Goal: Information Seeking & Learning: Learn about a topic

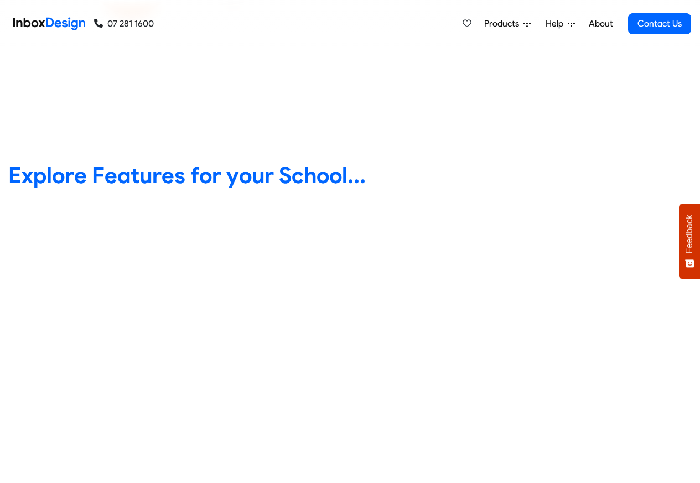
scroll to position [398, 0]
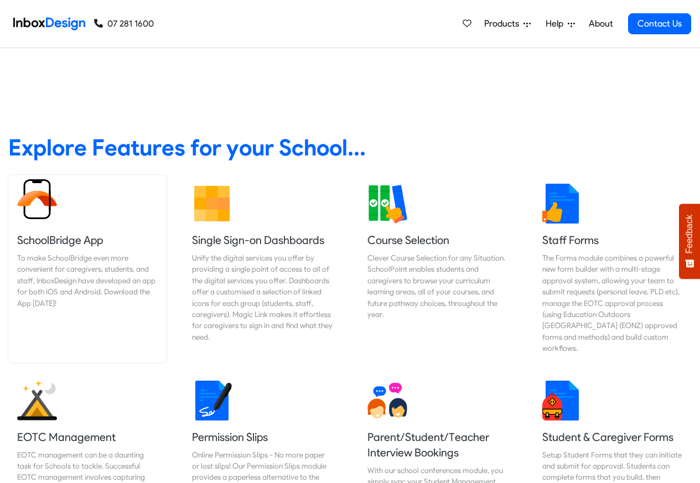
click at [83, 215] on link "SchoolBridge App To make SchoolBridge even more convenient for caregivers, stud…" at bounding box center [87, 269] width 158 height 188
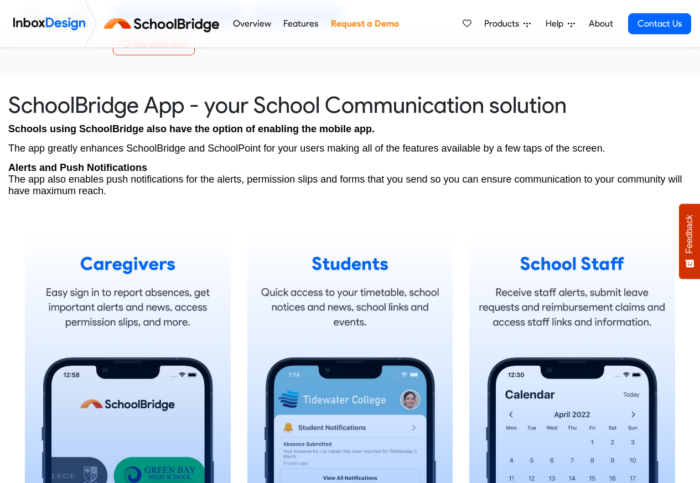
scroll to position [863, 0]
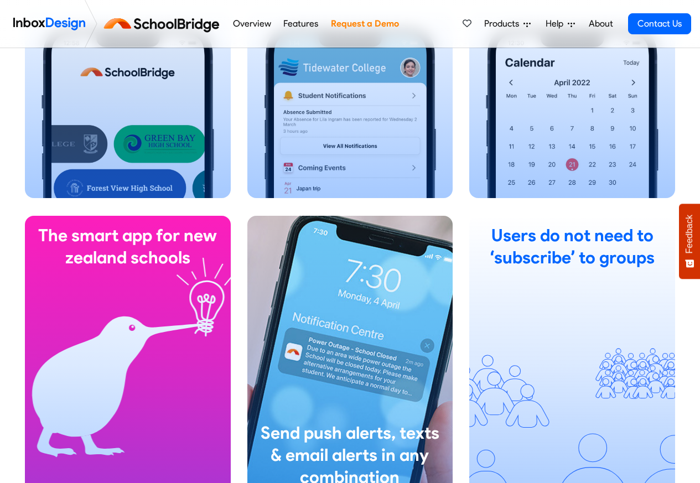
click at [312, 25] on link "Features" at bounding box center [300, 24] width 41 height 22
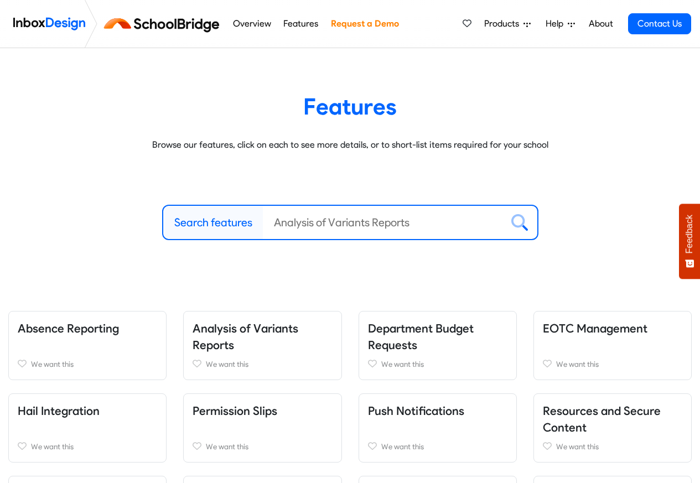
click at [248, 25] on link "Overview" at bounding box center [252, 24] width 44 height 22
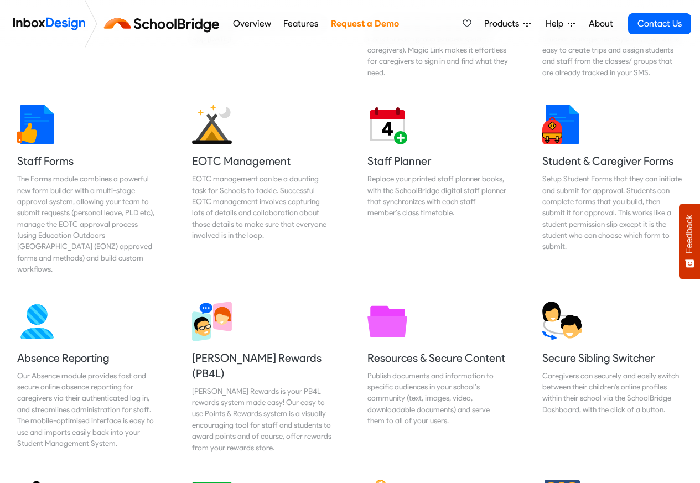
scroll to position [465, 0]
